Goal: Navigation & Orientation: Find specific page/section

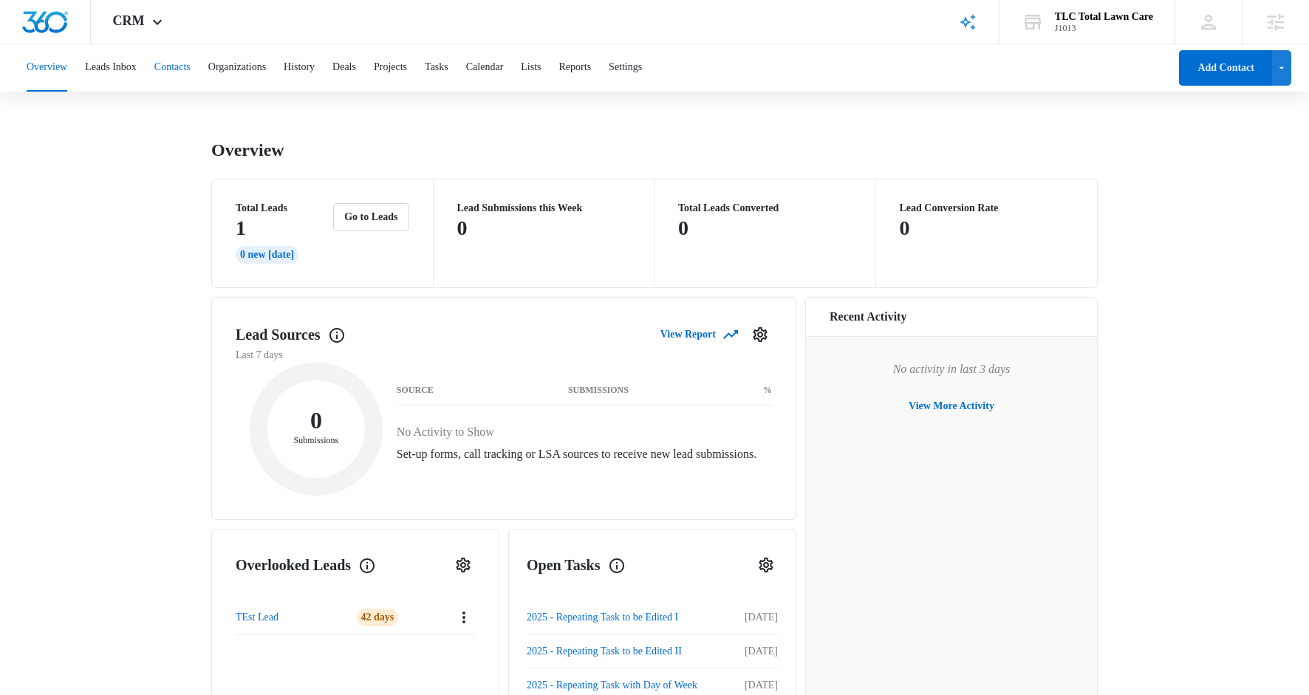
click at [168, 66] on button "Contacts" at bounding box center [172, 67] width 36 height 47
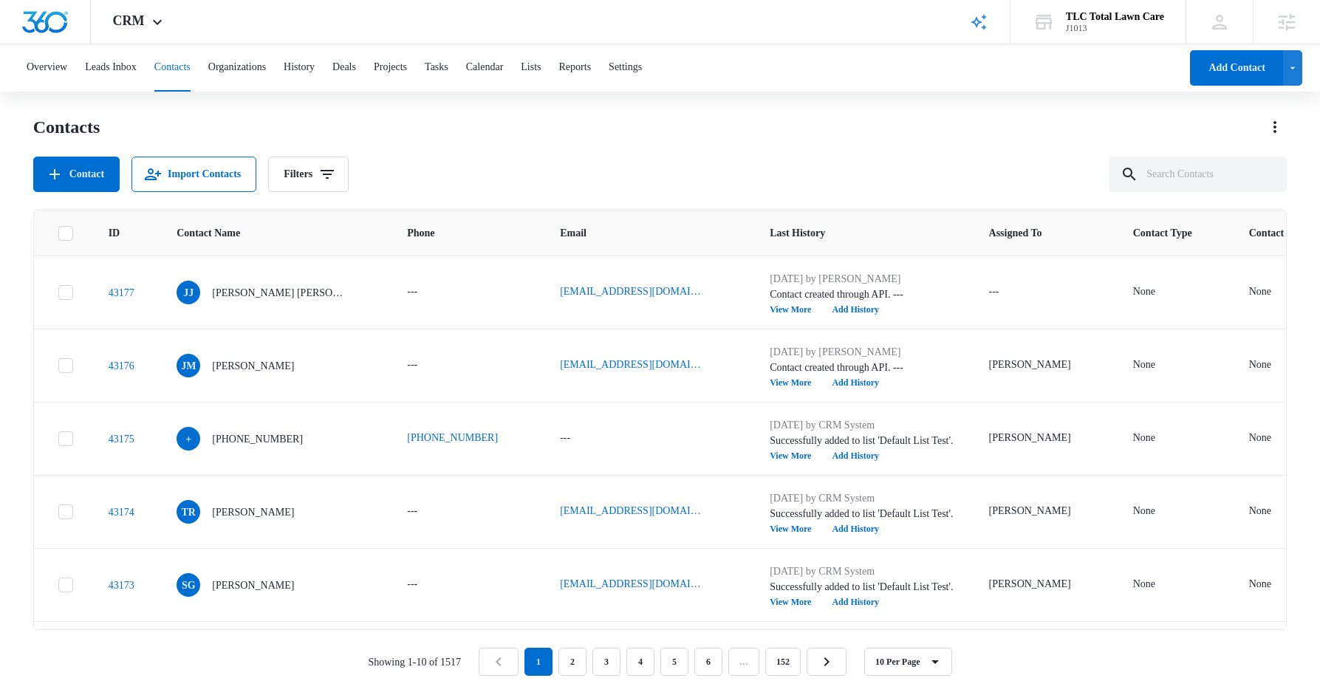
click at [66, 238] on icon at bounding box center [65, 233] width 13 height 13
click at [58, 233] on input "checkbox" at bounding box center [58, 233] width 1 height 1
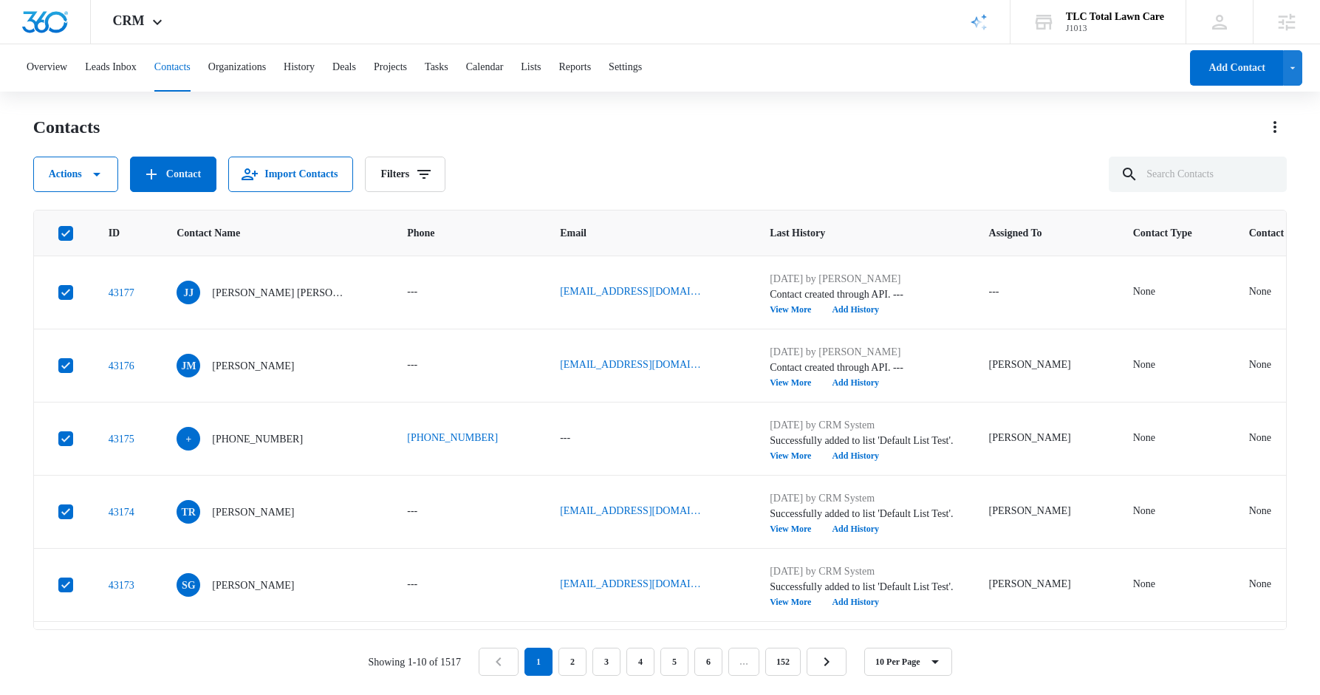
click at [66, 239] on icon at bounding box center [65, 233] width 13 height 13
click at [58, 233] on input "checkbox" at bounding box center [58, 233] width 1 height 1
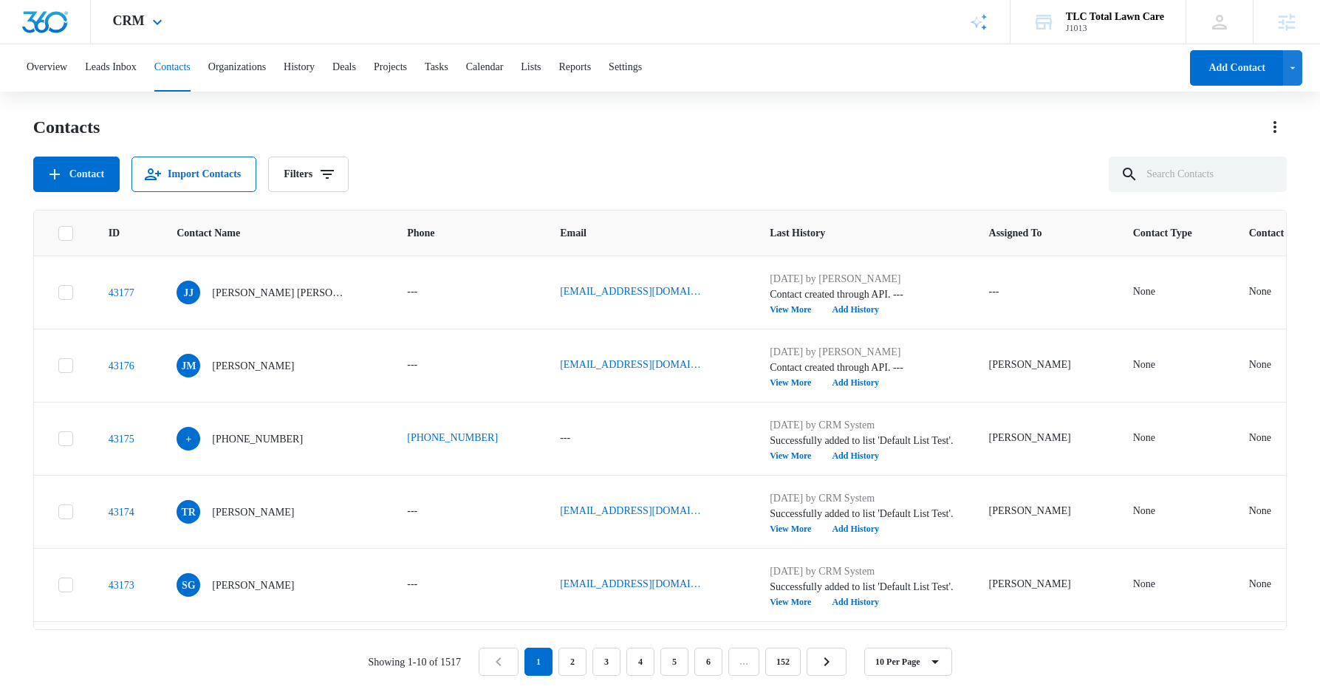
click at [165, 25] on div "CRM Apps Reputation Websites Forms CRM Email Social Shop Payments POS Content A…" at bounding box center [140, 22] width 98 height 44
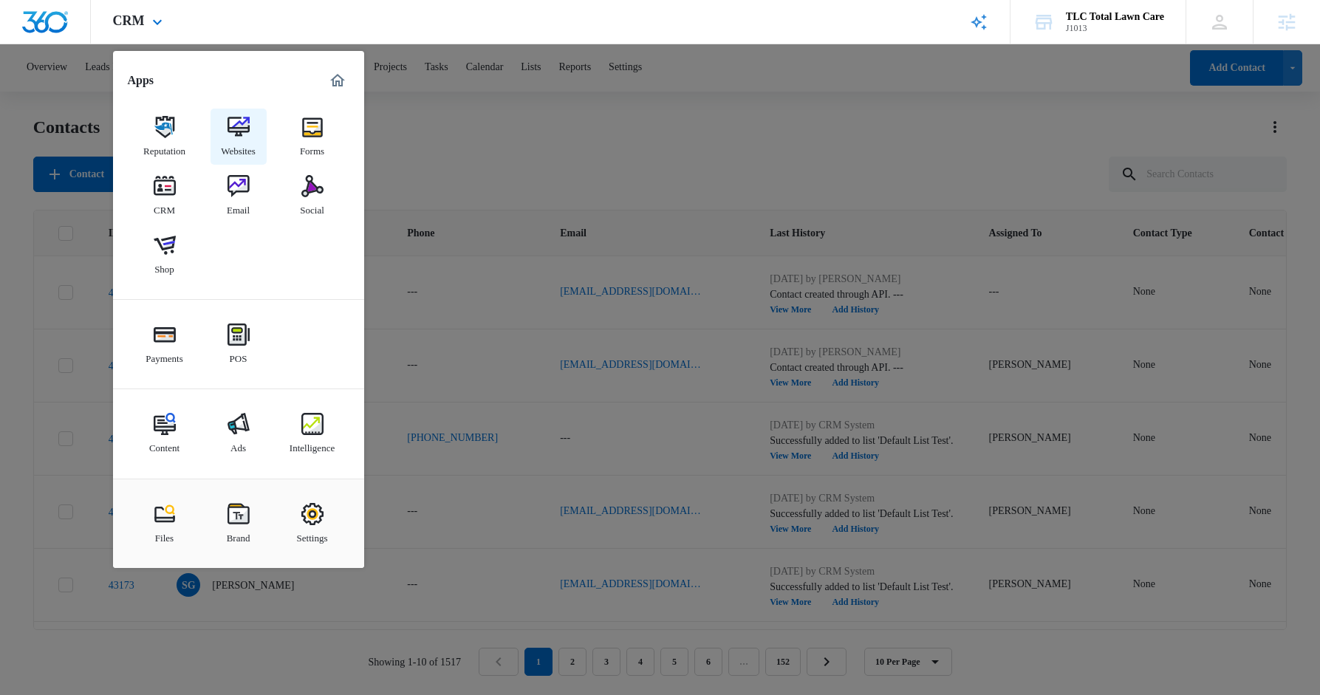
click at [236, 129] on img at bounding box center [239, 127] width 22 height 22
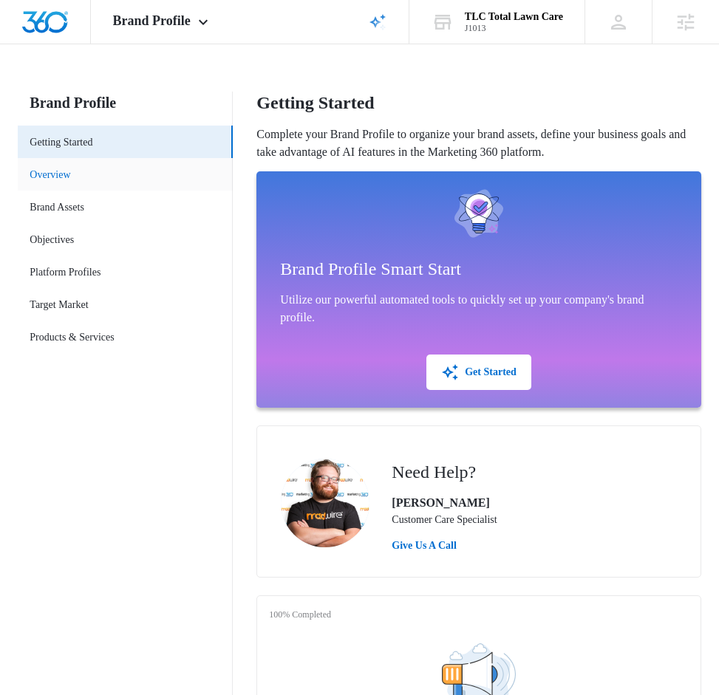
click at [30, 174] on link "Overview" at bounding box center [50, 175] width 41 height 16
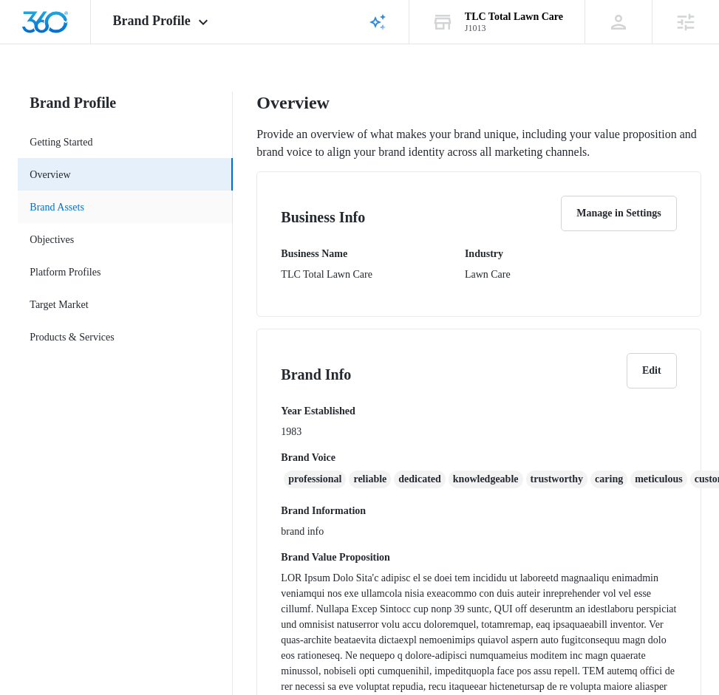
click at [62, 211] on link "Brand Assets" at bounding box center [57, 207] width 55 height 16
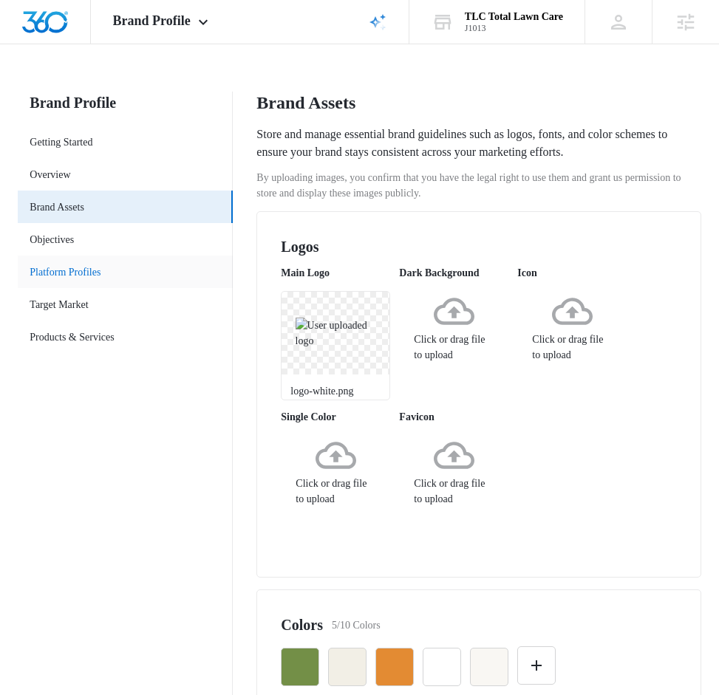
click at [80, 264] on link "Platform Profiles" at bounding box center [65, 272] width 71 height 16
